Goal: Communication & Community: Answer question/provide support

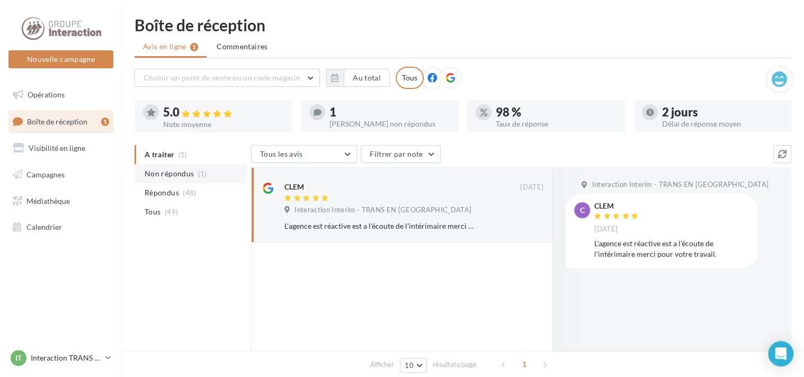
click at [186, 173] on span "Non répondus" at bounding box center [169, 173] width 49 height 11
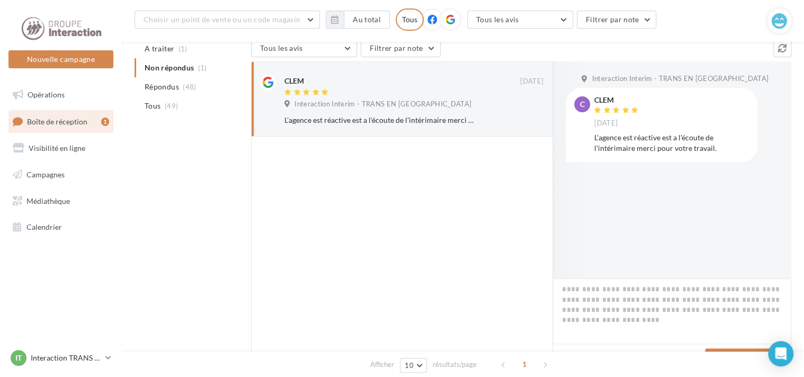
scroll to position [184, 0]
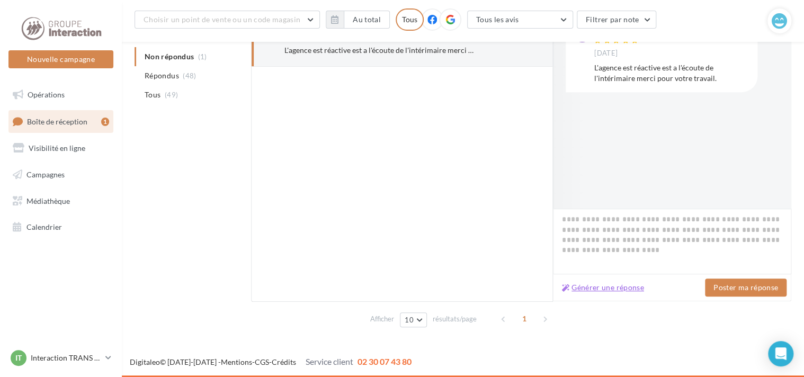
click at [593, 283] on button "Générer une réponse" at bounding box center [603, 287] width 91 height 13
type textarea "**********"
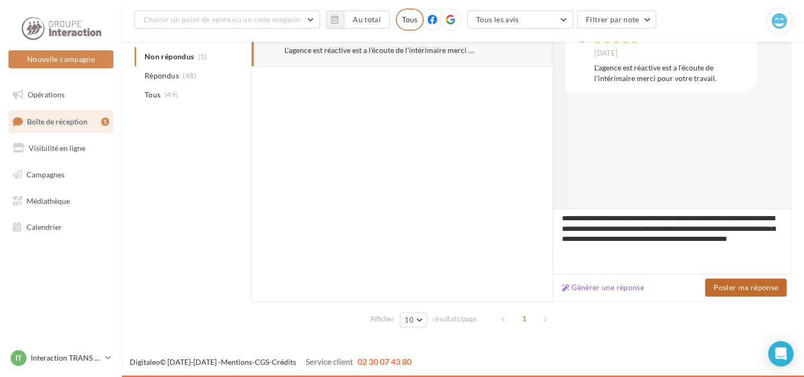
click at [739, 288] on button "Poster ma réponse" at bounding box center [746, 288] width 82 height 18
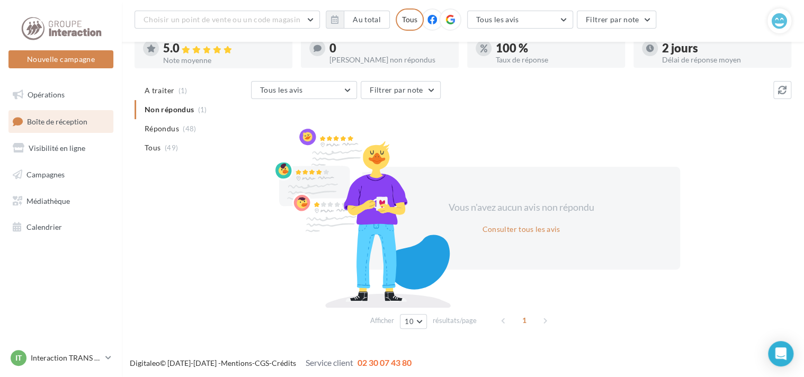
scroll to position [20, 0]
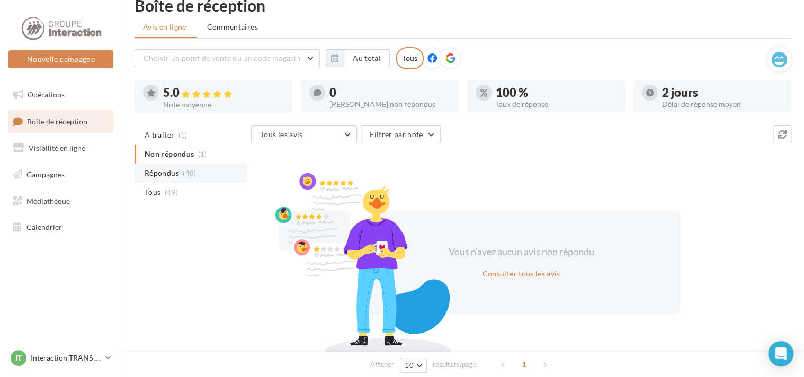
click at [159, 172] on span "Répondus" at bounding box center [162, 173] width 34 height 11
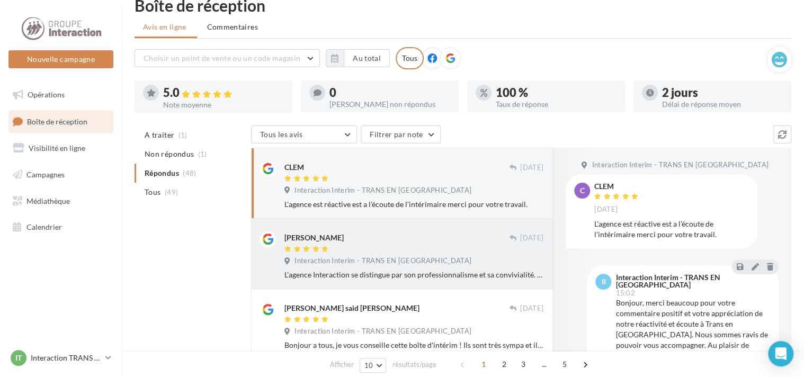
scroll to position [73, 0]
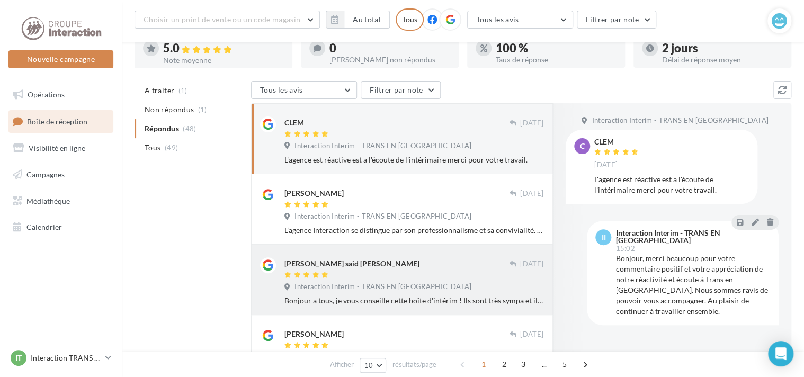
click at [398, 275] on div at bounding box center [396, 275] width 225 height 9
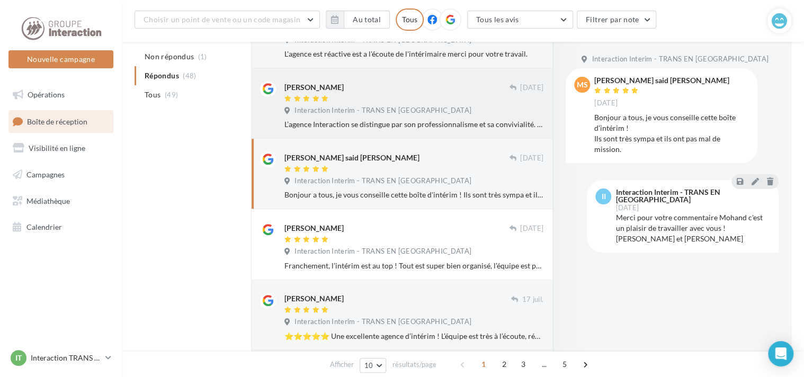
scroll to position [231, 0]
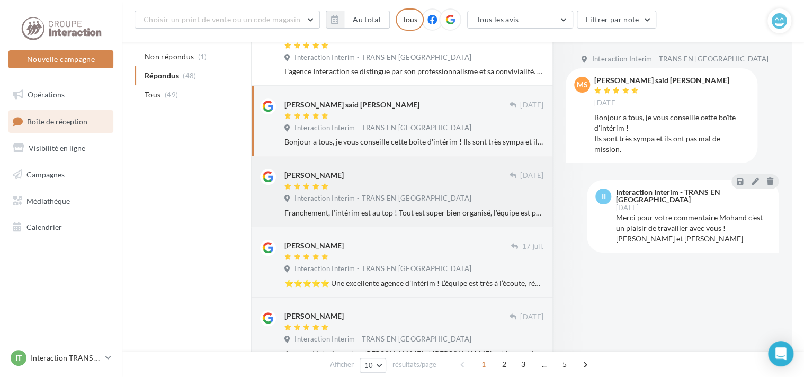
click at [480, 199] on div "Interaction Interim - TRANS EN [GEOGRAPHIC_DATA]" at bounding box center [413, 200] width 259 height 12
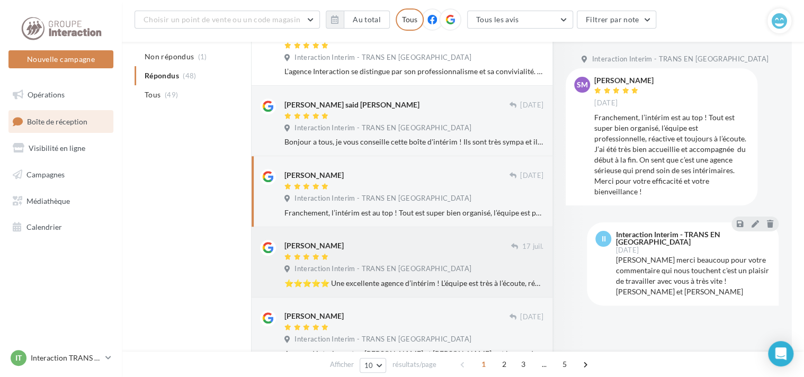
scroll to position [284, 0]
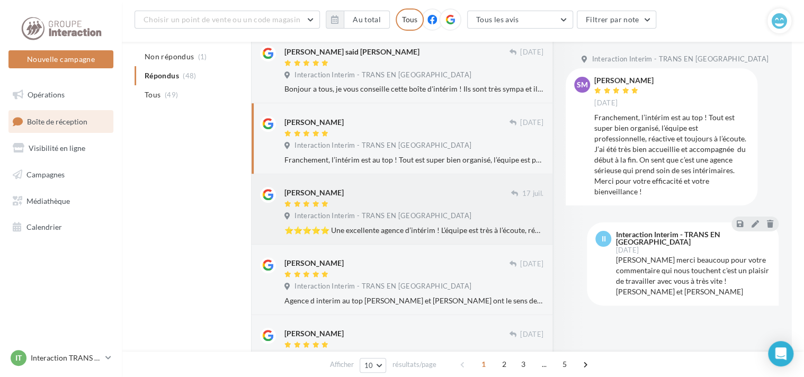
click at [418, 214] on span "Interaction Interim - TRANS EN [GEOGRAPHIC_DATA]" at bounding box center [382, 216] width 177 height 10
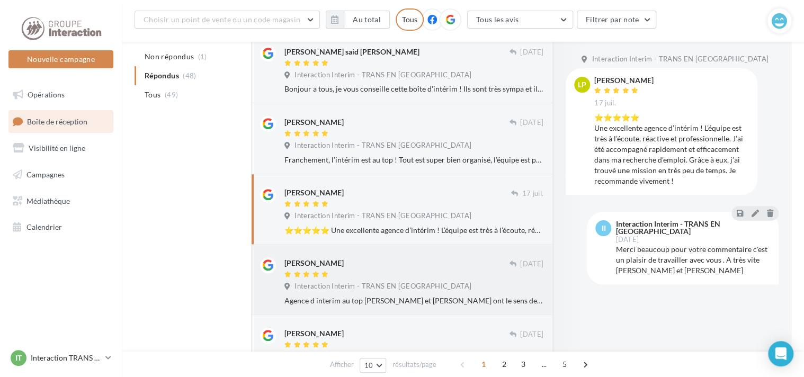
click at [409, 271] on div at bounding box center [396, 275] width 225 height 9
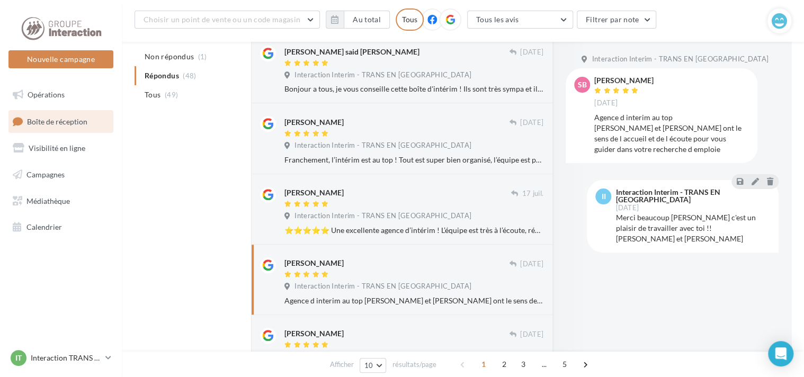
scroll to position [390, 0]
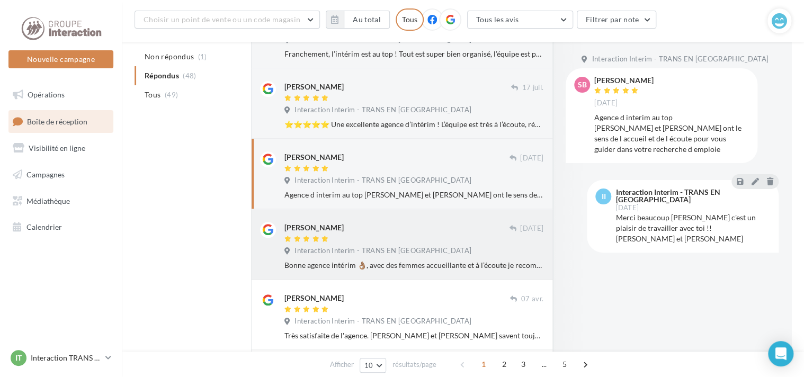
click at [445, 248] on div "Interaction Interim - TRANS EN [GEOGRAPHIC_DATA]" at bounding box center [413, 252] width 259 height 12
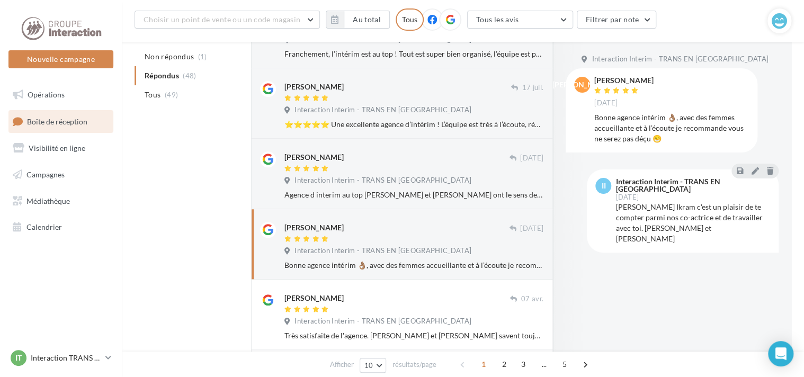
scroll to position [496, 0]
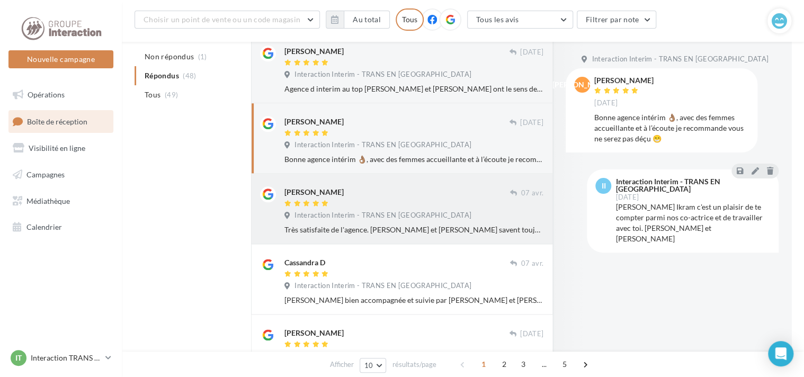
click at [407, 213] on span "Interaction Interim - TRANS EN [GEOGRAPHIC_DATA]" at bounding box center [382, 216] width 177 height 10
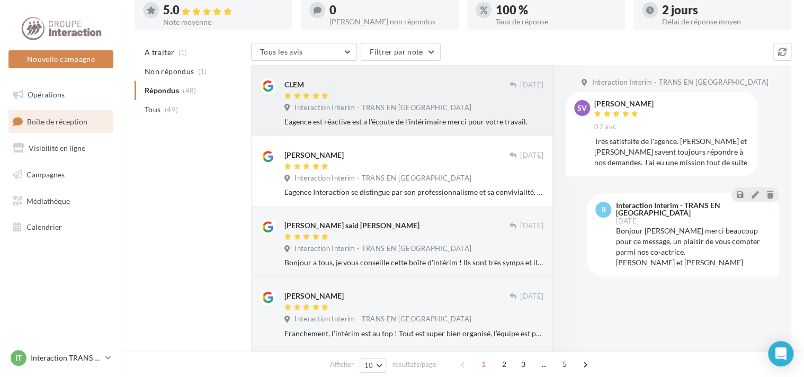
scroll to position [49, 0]
